Goal: Use online tool/utility: Utilize a website feature to perform a specific function

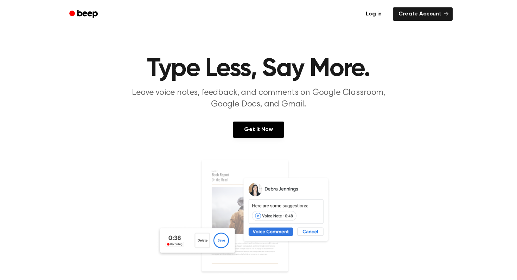
click at [378, 15] on link "Log in" at bounding box center [374, 14] width 30 height 16
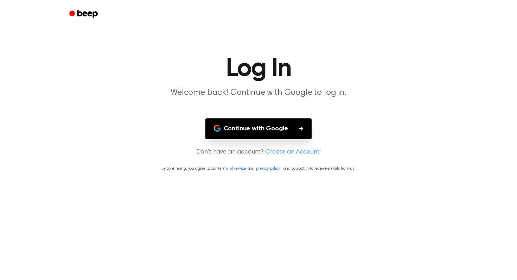
click at [254, 137] on button "Continue with Google" at bounding box center [258, 129] width 107 height 21
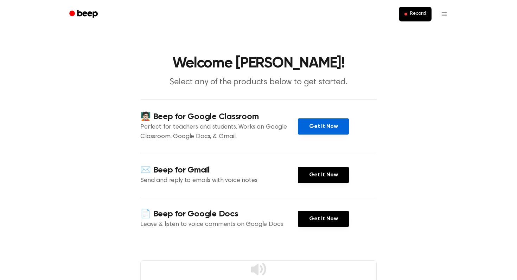
click at [332, 126] on link "Get It Now" at bounding box center [323, 127] width 51 height 16
click at [411, 20] on button "Record" at bounding box center [415, 14] width 33 height 15
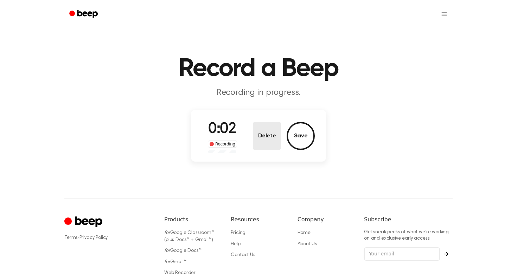
click at [266, 142] on button "Delete" at bounding box center [267, 136] width 28 height 28
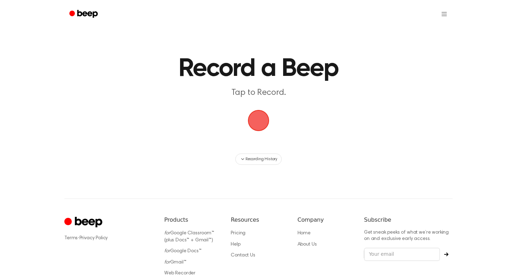
click at [259, 132] on span "button" at bounding box center [258, 120] width 25 height 25
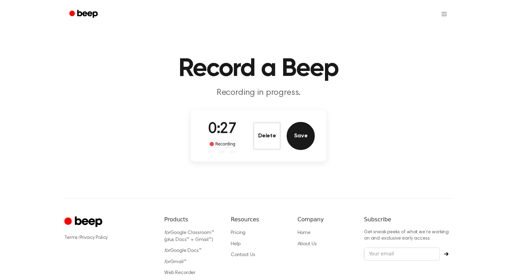
click at [298, 139] on button "Save" at bounding box center [301, 136] width 28 height 28
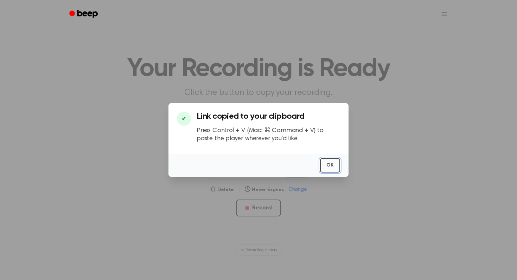
click at [330, 167] on button "OK" at bounding box center [330, 165] width 20 height 14
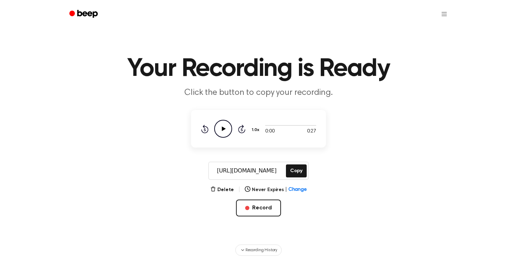
click at [223, 129] on icon at bounding box center [224, 129] width 4 height 5
click at [300, 173] on button "Copy" at bounding box center [296, 171] width 21 height 13
